Goal: Navigation & Orientation: Find specific page/section

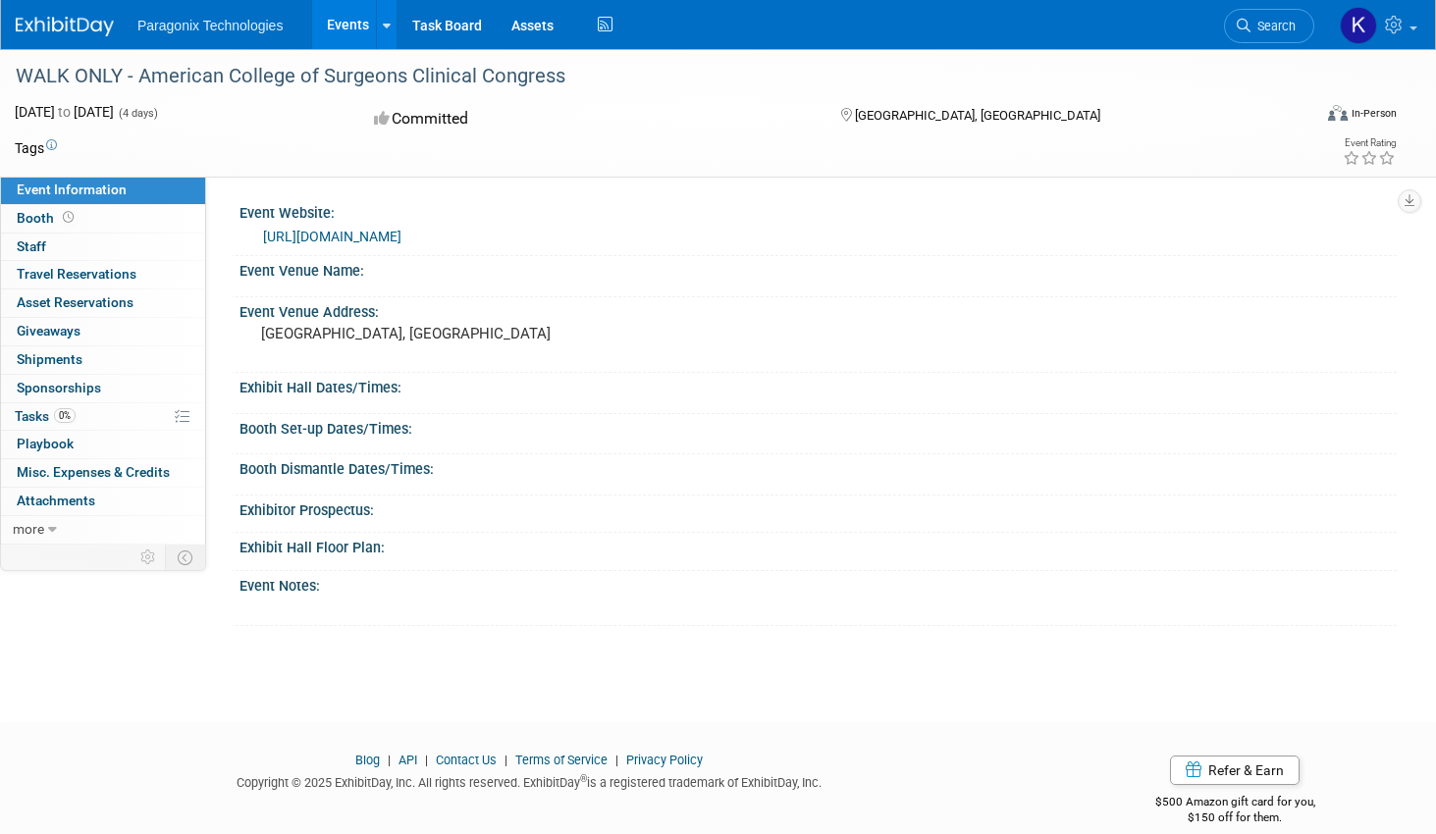
click at [79, 34] on img at bounding box center [65, 27] width 98 height 20
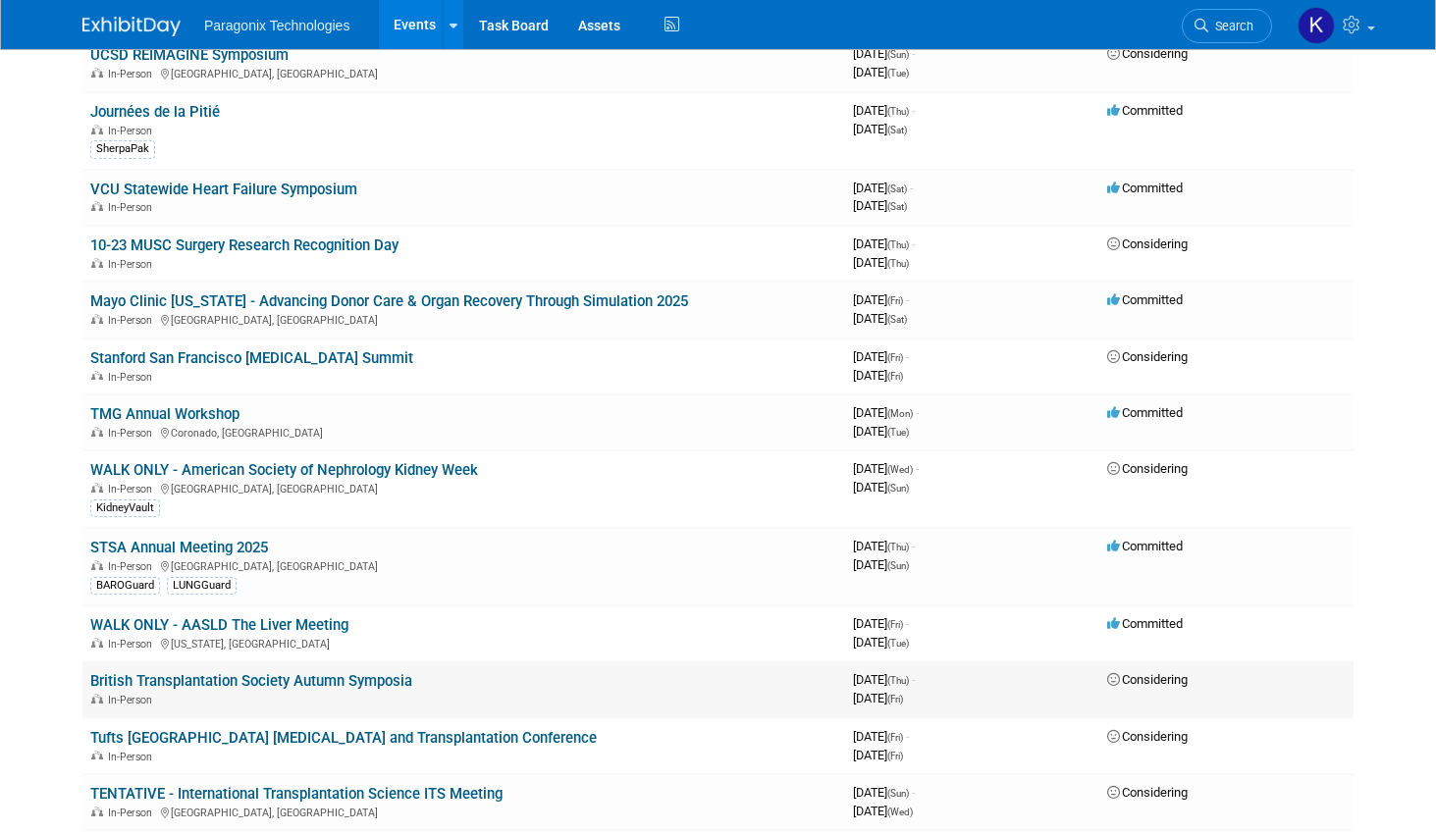
scroll to position [976, 0]
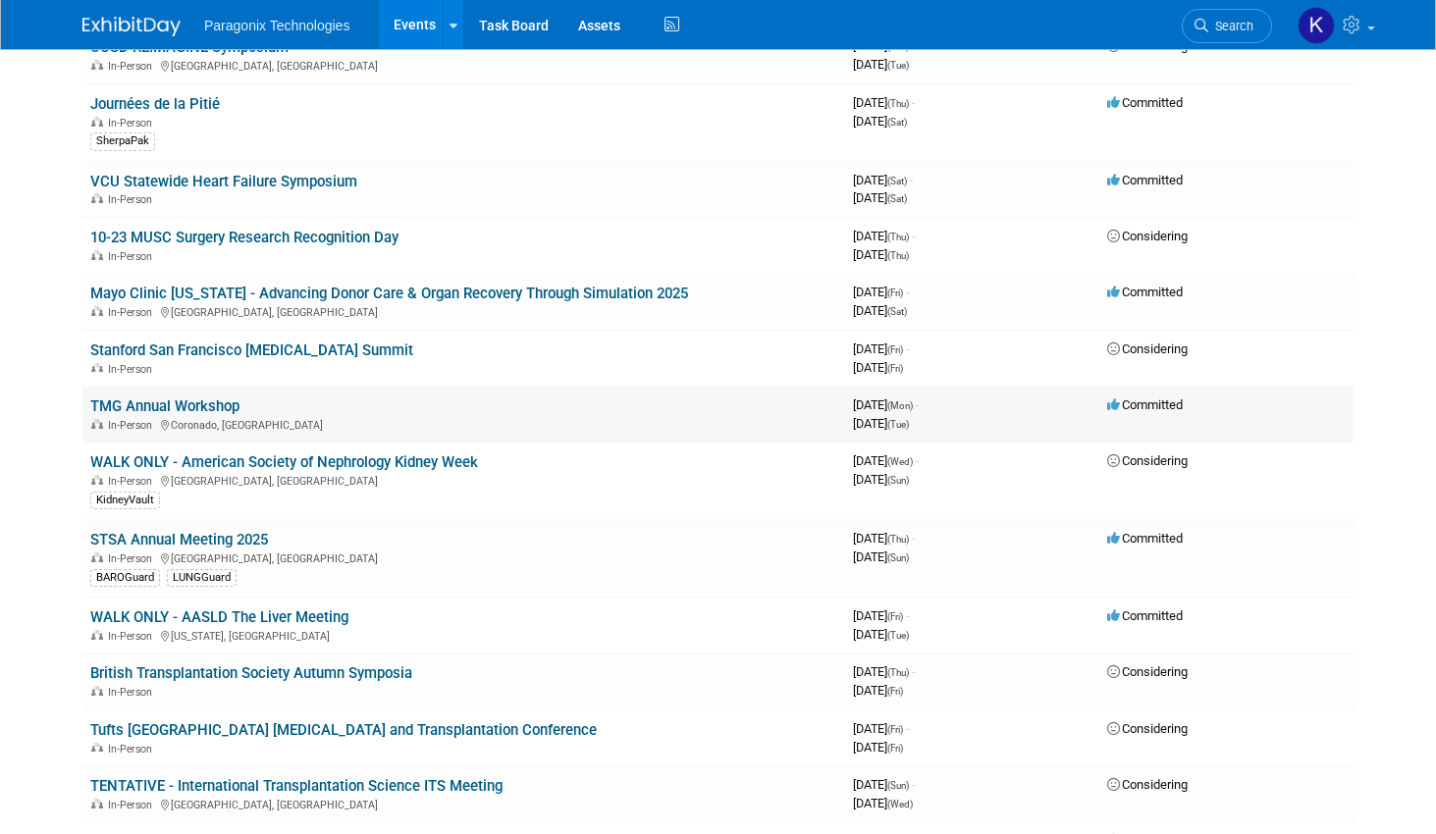
click at [137, 405] on link "TMG Annual Workshop" at bounding box center [164, 407] width 149 height 18
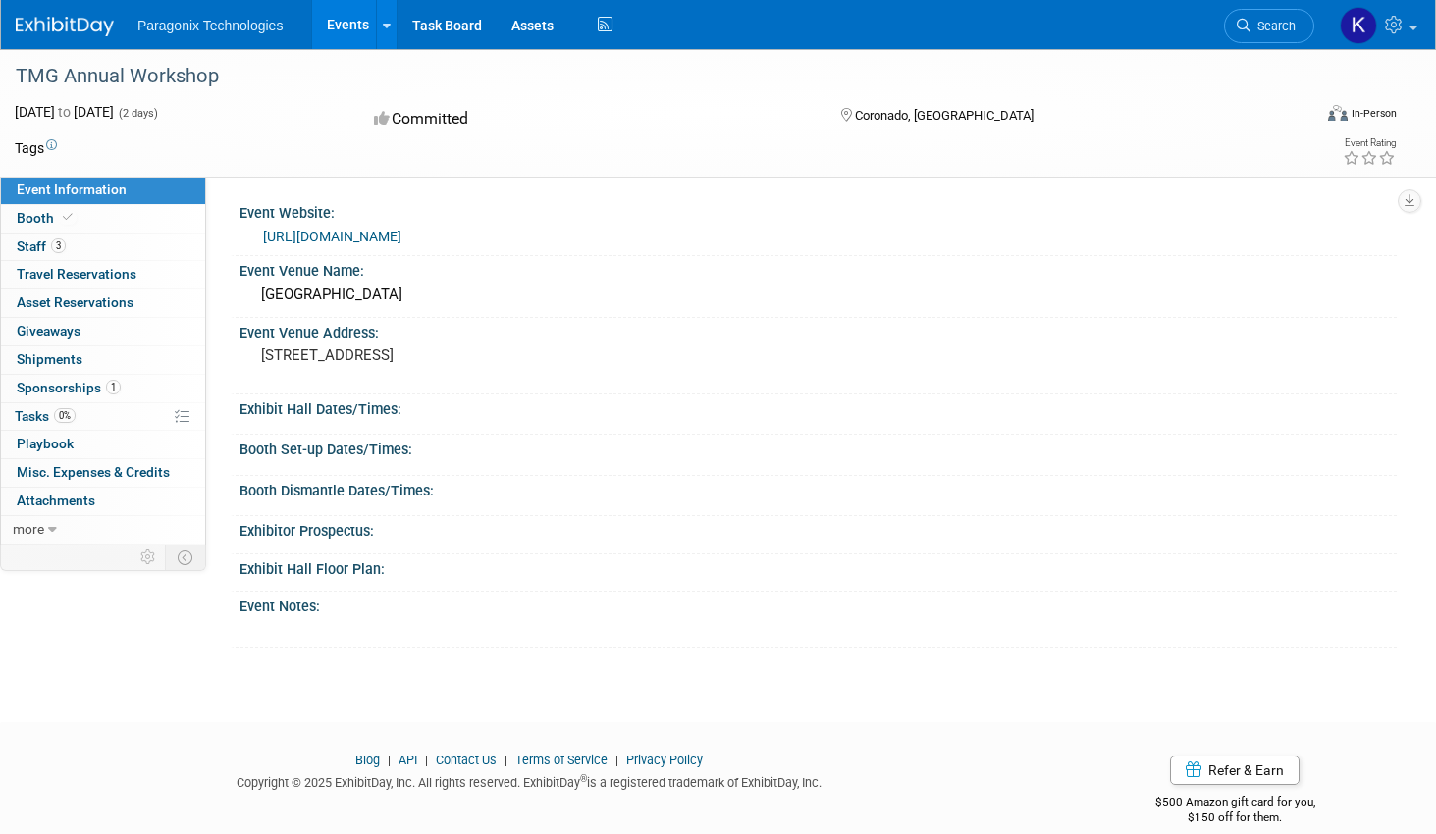
click at [342, 233] on link "[URL][DOMAIN_NAME]" at bounding box center [332, 237] width 138 height 16
click at [40, 415] on span "Tasks 0%" at bounding box center [45, 416] width 61 height 16
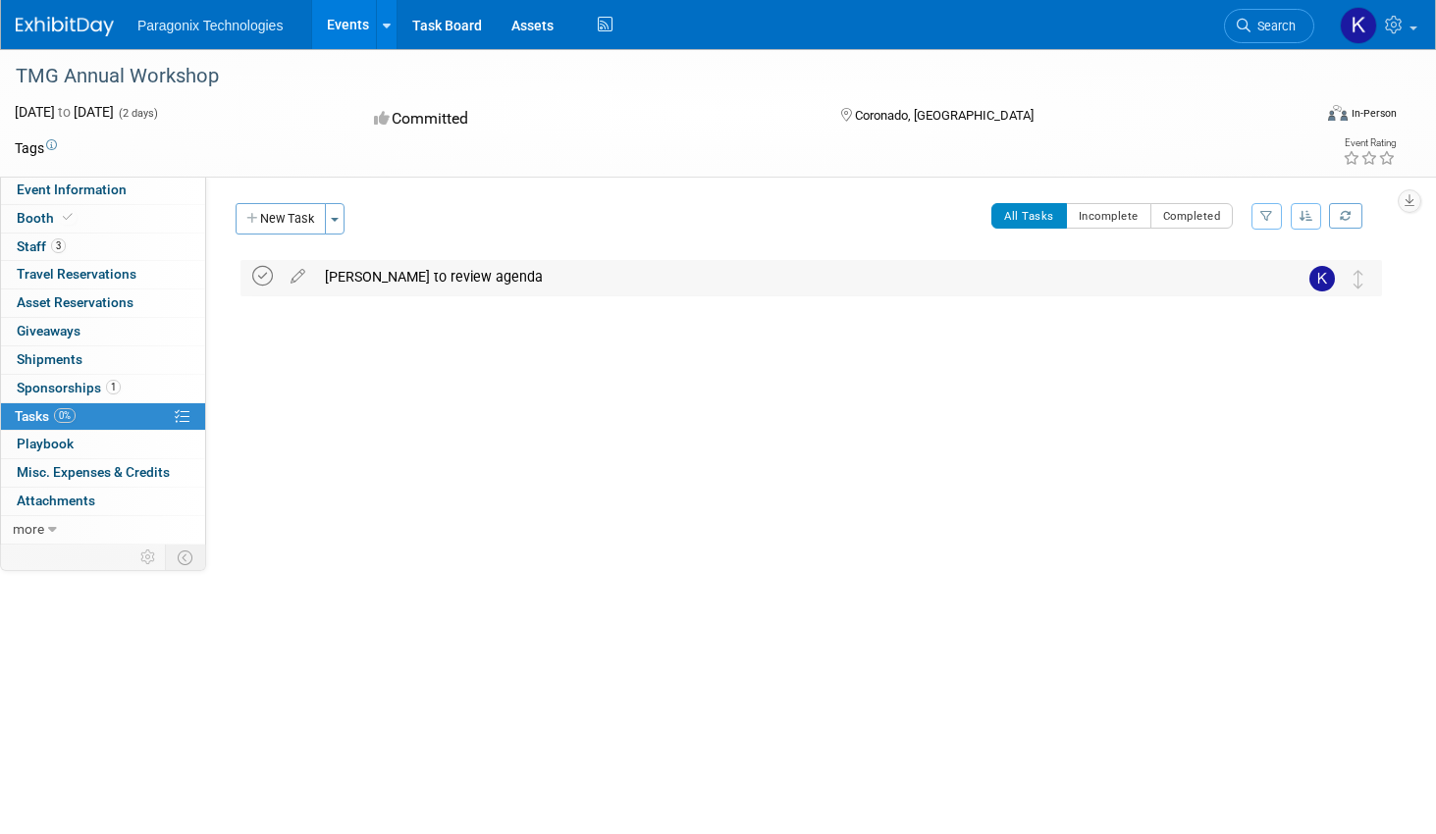
click at [267, 277] on icon at bounding box center [262, 276] width 21 height 21
click at [43, 27] on img at bounding box center [65, 27] width 98 height 20
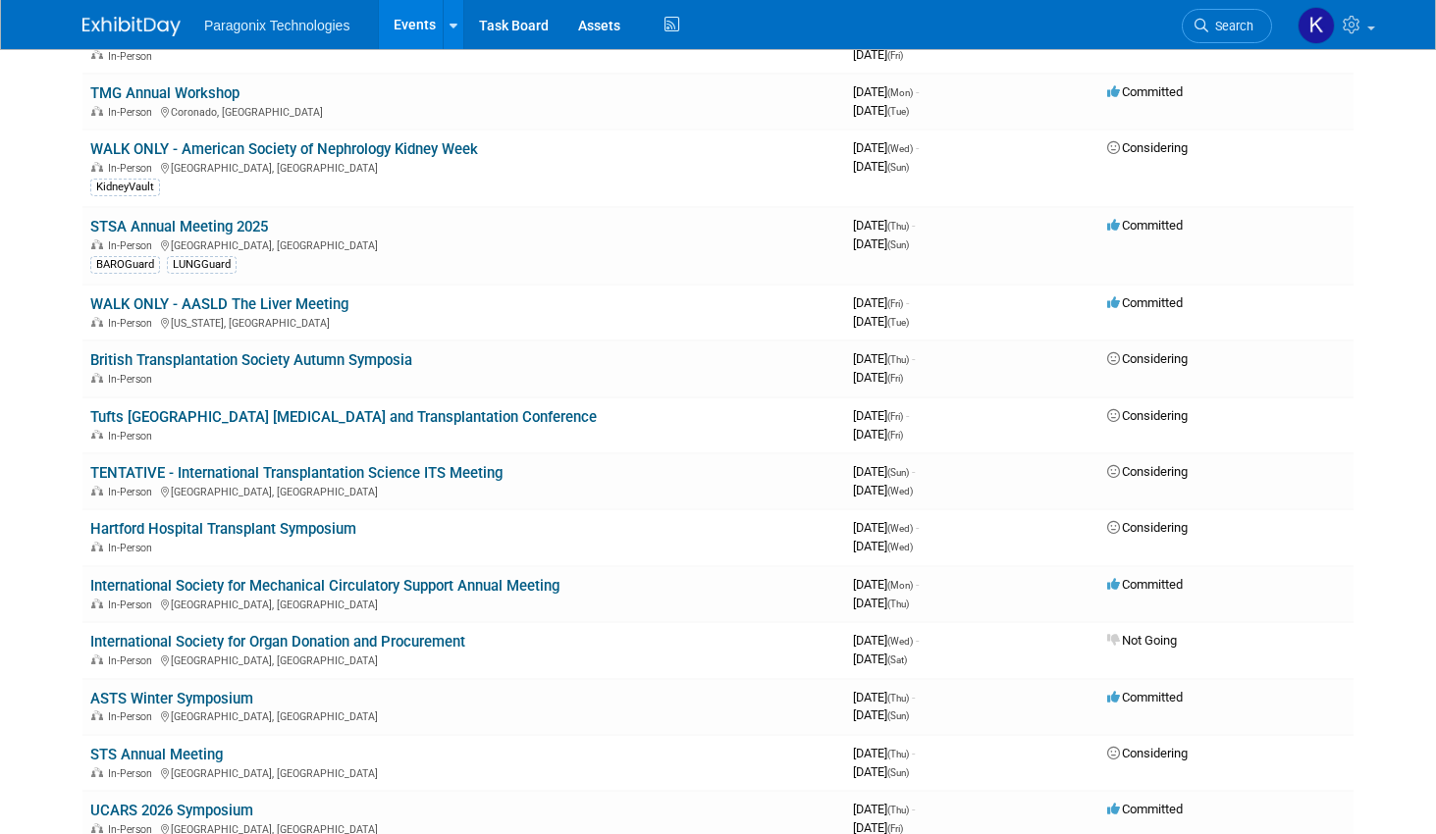
scroll to position [1290, 0]
click at [395, 414] on link "Tufts New England Heart Failure and Transplantation Conference" at bounding box center [343, 416] width 506 height 18
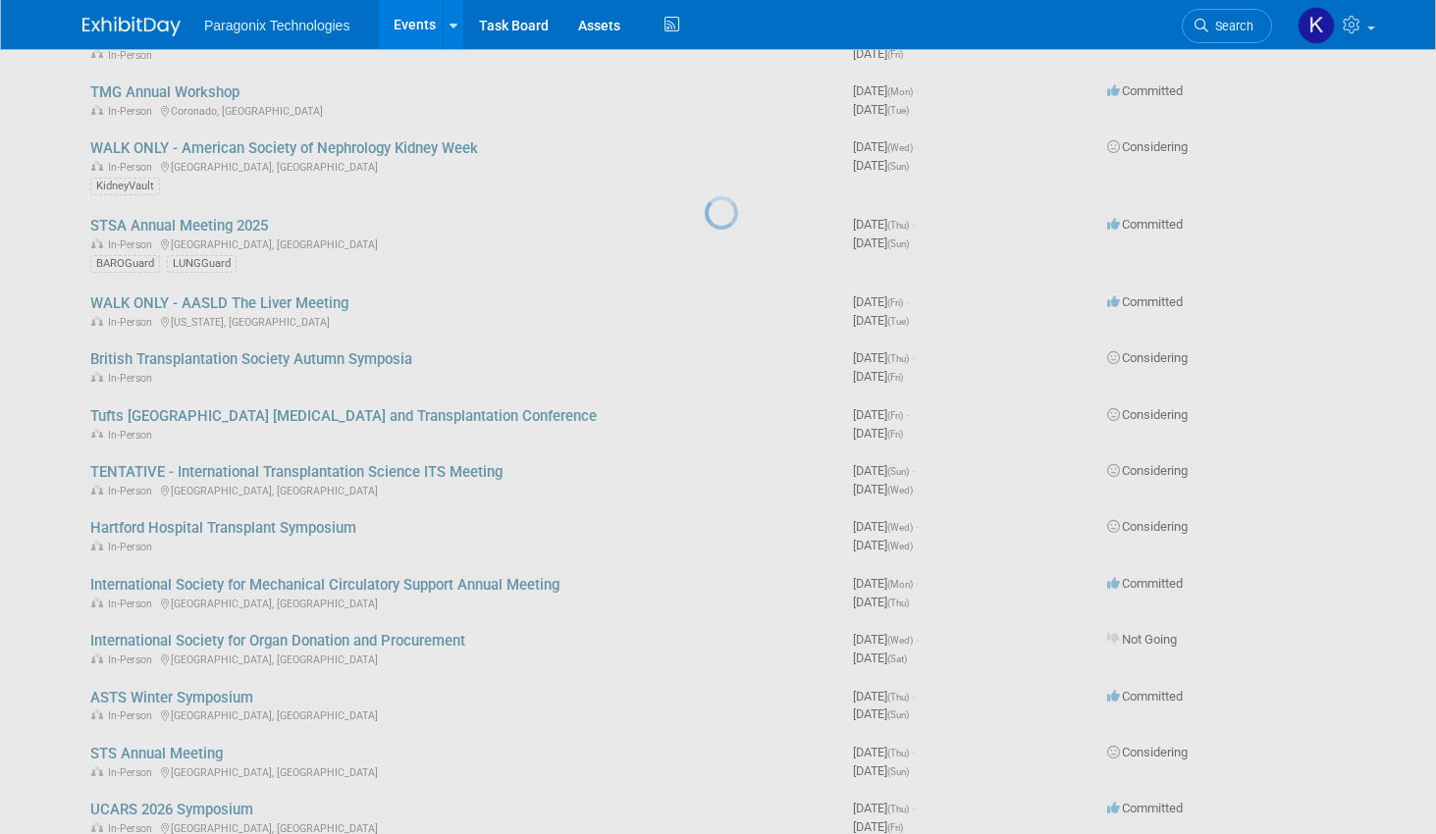
click at [705, 415] on div at bounding box center [718, 417] width 27 height 834
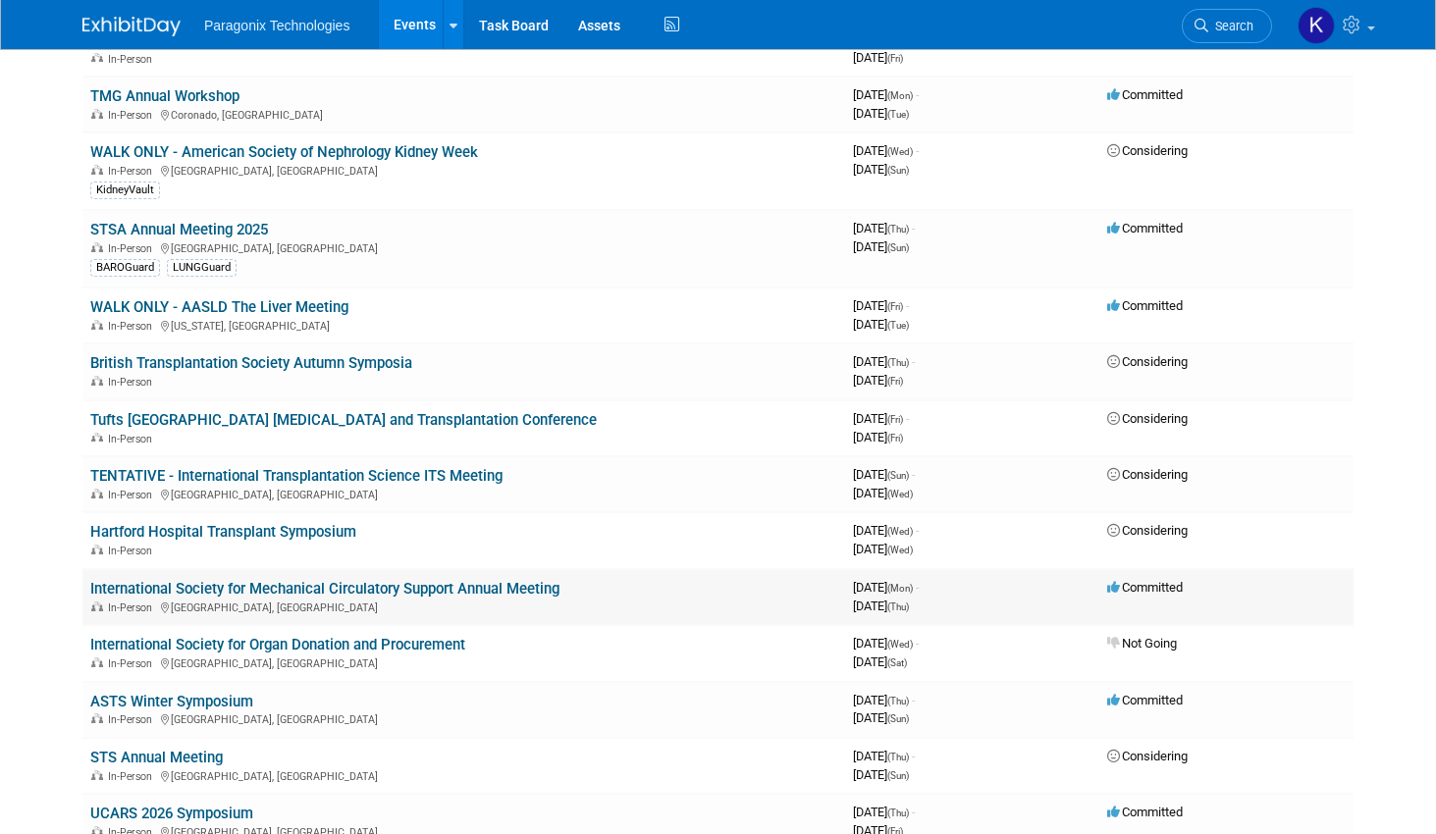
click at [391, 585] on link "International Society for Mechanical Circulatory Support Annual Meeting" at bounding box center [324, 589] width 469 height 18
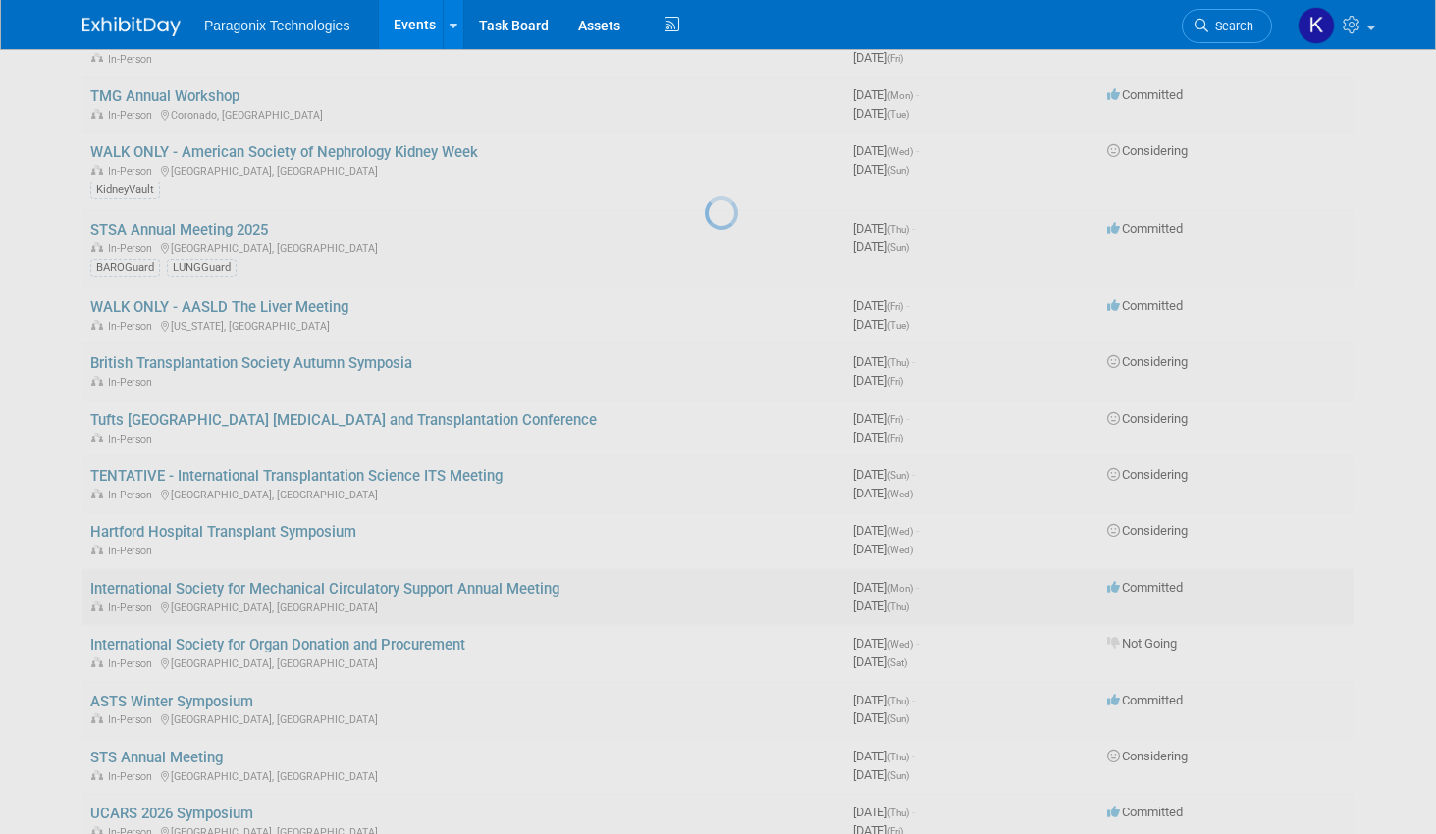
click at [705, 585] on div at bounding box center [718, 417] width 27 height 834
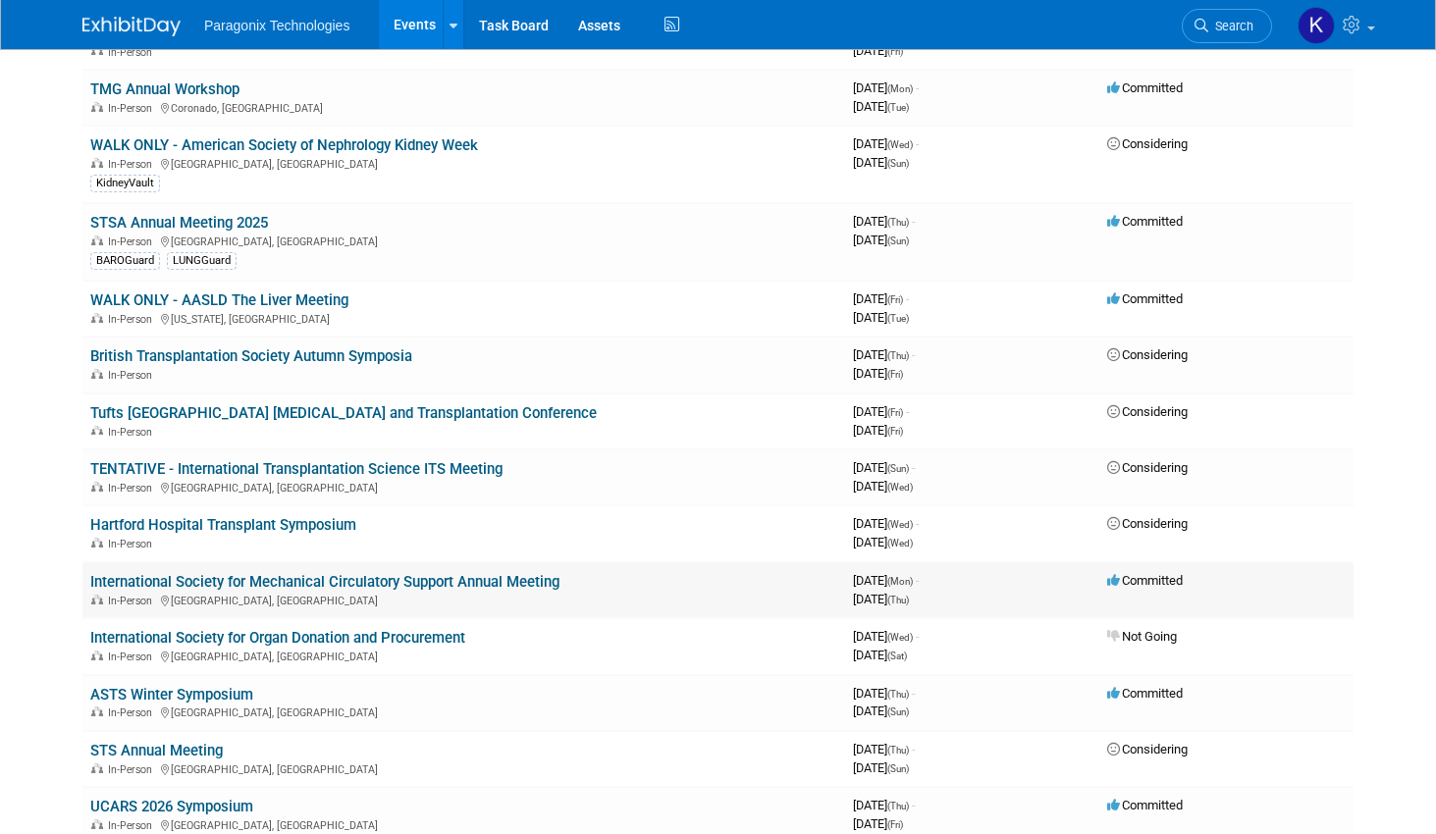
scroll to position [1300, 0]
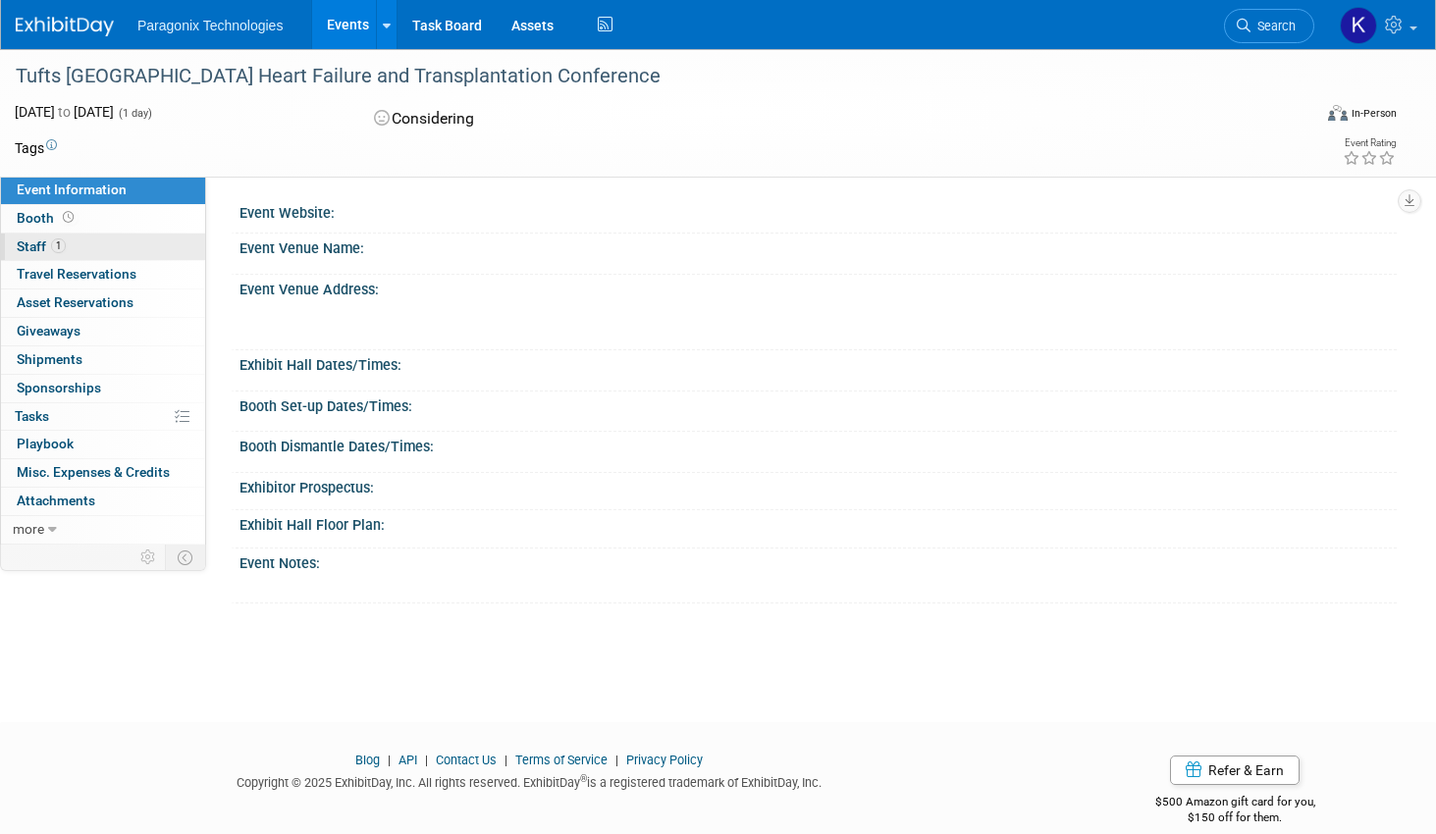
click at [32, 244] on span "Staff 1" at bounding box center [41, 247] width 49 height 16
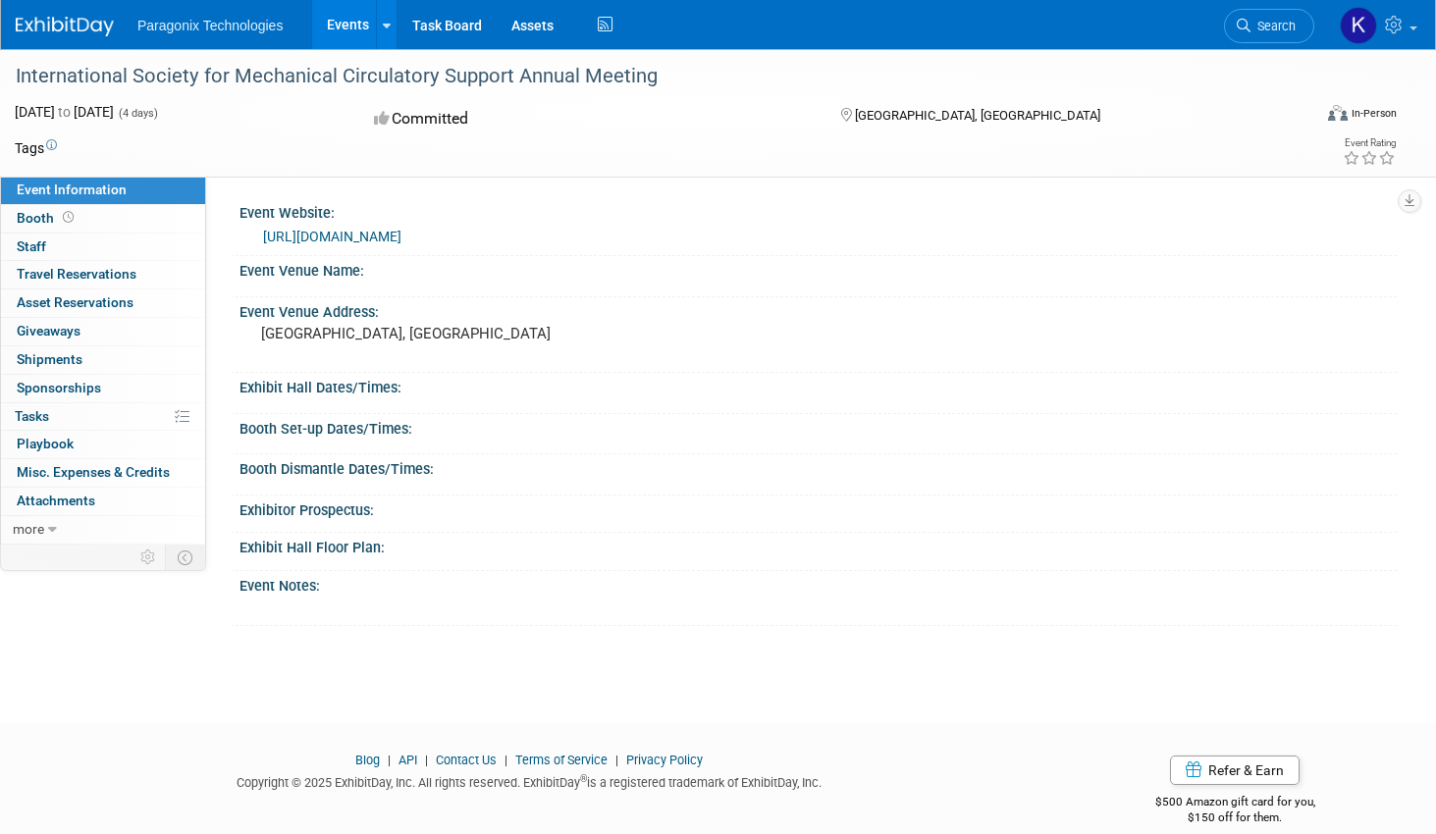
click at [398, 239] on link "https://www.ismcs.org/ismcs-2025/" at bounding box center [332, 237] width 138 height 16
